Goal: Information Seeking & Learning: Learn about a topic

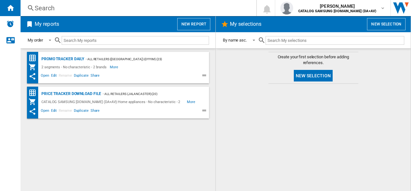
click at [57, 8] on div "Search" at bounding box center [137, 8] width 205 height 9
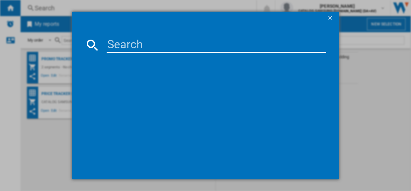
click at [123, 50] on input at bounding box center [217, 44] width 220 height 15
paste input "DYSON Gen5detect Absolute"
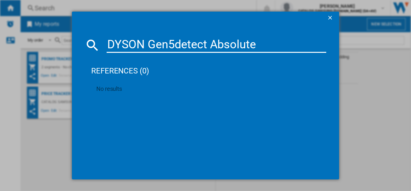
drag, startPoint x: 149, startPoint y: 44, endPoint x: 100, endPoint y: 39, distance: 49.4
click at [100, 40] on div "DYSON Gen5detect Absolute" at bounding box center [206, 44] width 242 height 15
type input "Gen5detect Absolute"
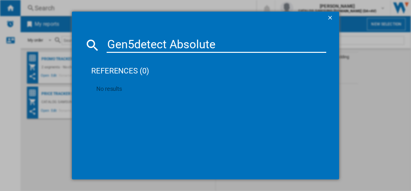
click at [136, 45] on input "Gen5detect Absolute" at bounding box center [217, 44] width 220 height 15
click at [221, 43] on input "Gen5detect Absolute" at bounding box center [217, 44] width 220 height 15
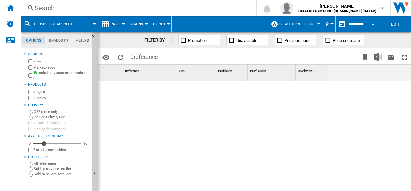
click at [48, 6] on div "Search" at bounding box center [137, 8] width 205 height 9
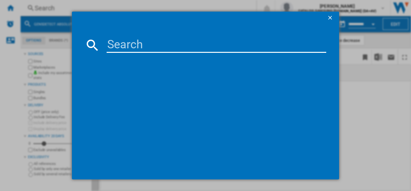
click at [152, 48] on input at bounding box center [217, 44] width 220 height 15
paste input "dyson gen5detect logo"
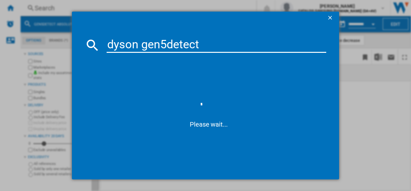
type input "dyson gen5detect"
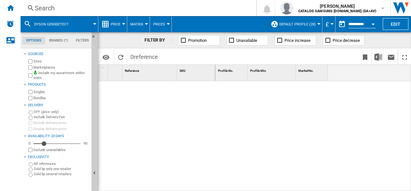
click at [39, 7] on div "Search" at bounding box center [137, 8] width 205 height 9
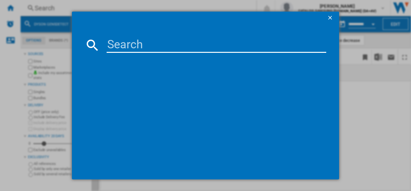
click at [138, 41] on input at bounding box center [217, 44] width 220 height 15
paste input "dyson gen5detect logo"
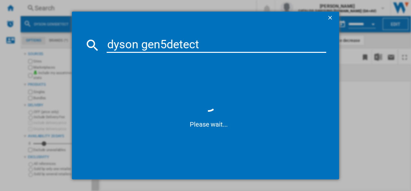
drag, startPoint x: 141, startPoint y: 46, endPoint x: 71, endPoint y: 49, distance: 70.1
click at [71, 49] on div "dyson gen5detect Please wait..." at bounding box center [205, 95] width 411 height 191
click at [171, 45] on input "gen5detect" at bounding box center [217, 44] width 220 height 15
click at [185, 46] on input "gen 5 detect" at bounding box center [217, 44] width 220 height 15
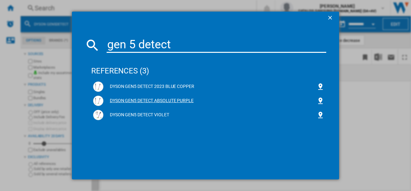
type input "gen 5 detect"
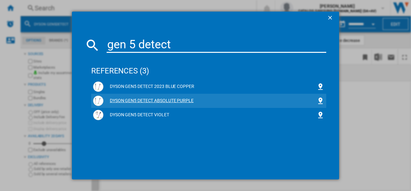
click at [175, 100] on div "DYSON GEN5 DETECT ABSOLUTE PURPLE" at bounding box center [209, 100] width 213 height 6
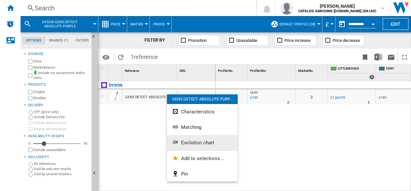
click at [186, 142] on span "Evolution chart" at bounding box center [197, 142] width 33 height 6
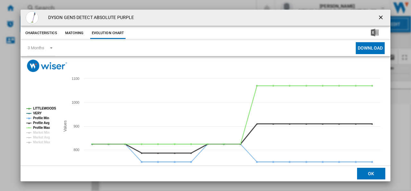
click at [37, 122] on tspan "Profile Avg" at bounding box center [41, 123] width 16 height 4
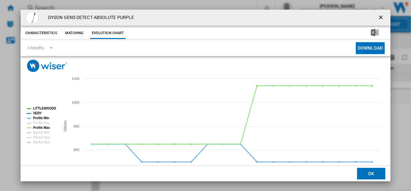
click at [40, 119] on tspan "Profile Min" at bounding box center [41, 118] width 16 height 4
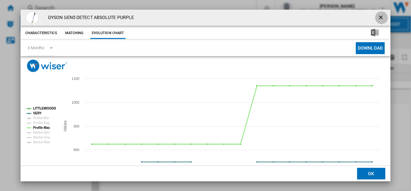
click at [375, 18] on button "Product popup" at bounding box center [381, 17] width 13 height 13
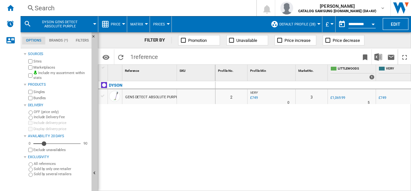
click at [48, 8] on div "Search" at bounding box center [137, 8] width 205 height 9
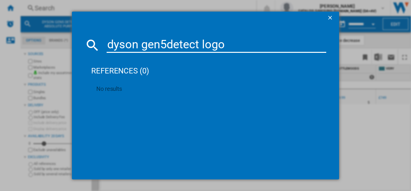
drag, startPoint x: 215, startPoint y: 44, endPoint x: 202, endPoint y: 46, distance: 12.4
click at [202, 46] on input "dyson gen5detect logo" at bounding box center [217, 44] width 220 height 15
drag, startPoint x: 141, startPoint y: 47, endPoint x: 90, endPoint y: 46, distance: 51.8
click at [90, 46] on div "dyson gen5detect" at bounding box center [206, 44] width 242 height 15
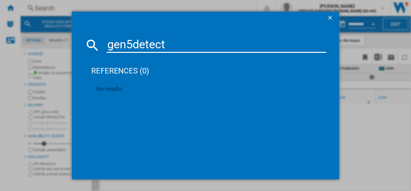
drag, startPoint x: 143, startPoint y: 45, endPoint x: 206, endPoint y: 43, distance: 62.7
click at [206, 43] on input "gen5detect" at bounding box center [217, 44] width 220 height 15
type input "gen5"
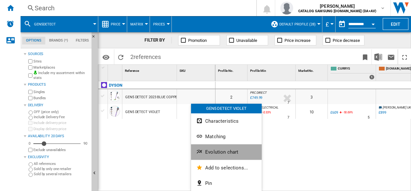
click at [228, 156] on button "Evolution chart" at bounding box center [226, 151] width 71 height 15
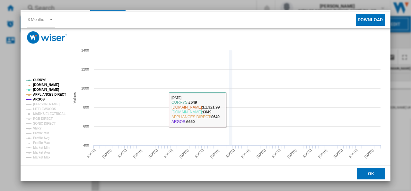
scroll to position [32, 0]
